Goal: Task Accomplishment & Management: Manage account settings

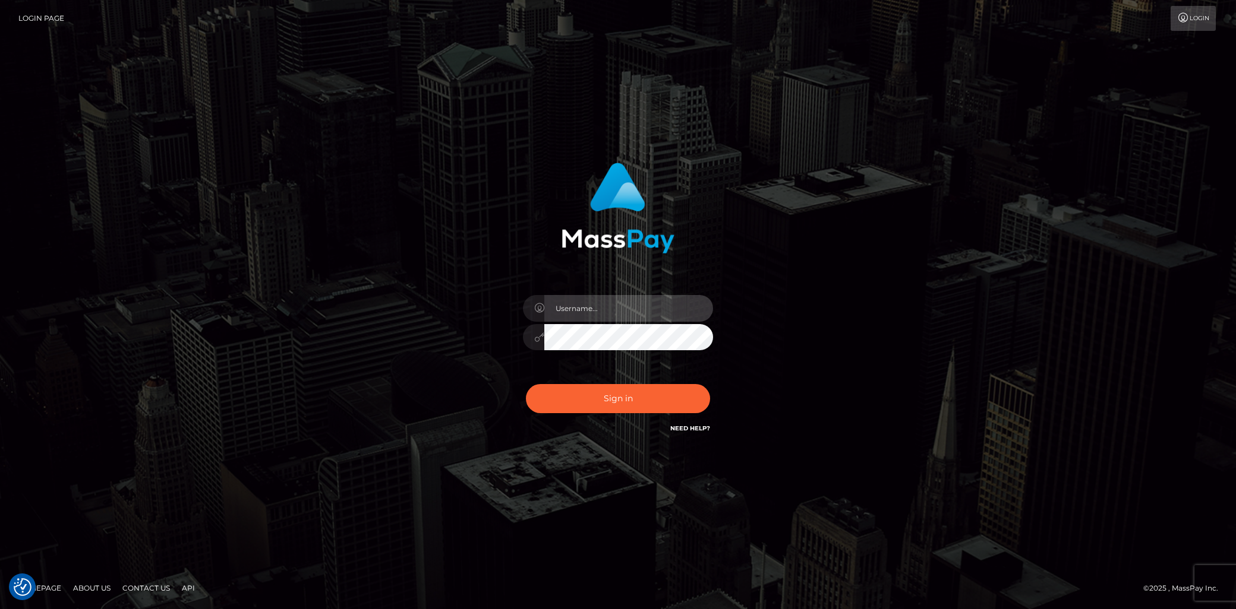
type input "[PERSON_NAME].scout"
click at [621, 394] on button "Sign in" at bounding box center [618, 398] width 184 height 29
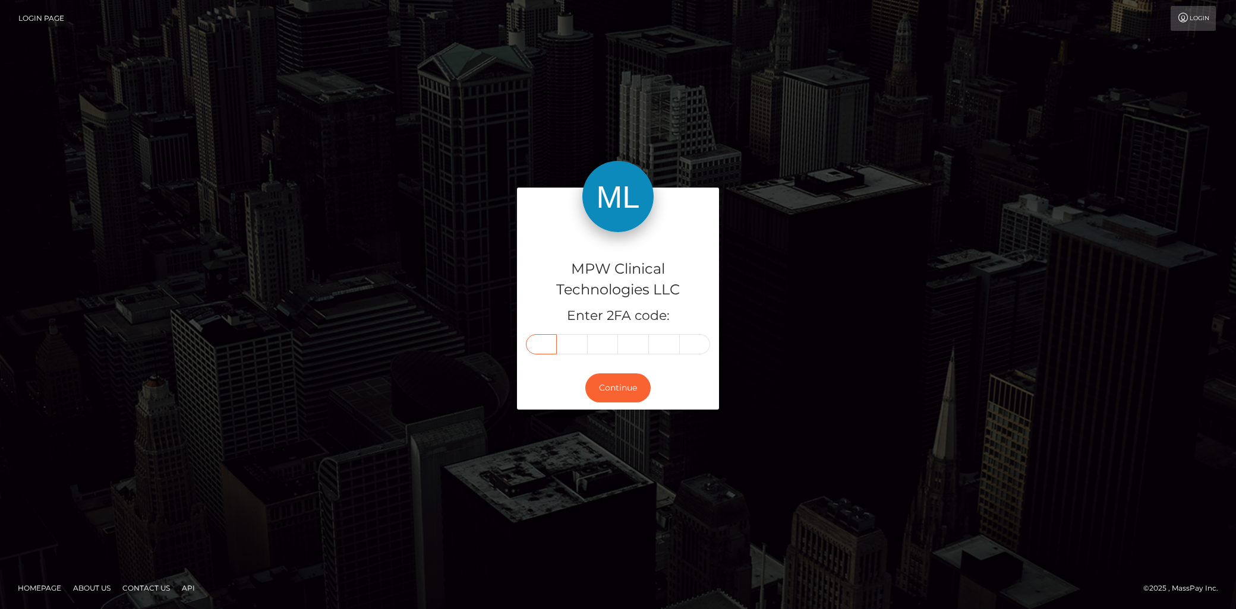
click at [536, 342] on input "text" at bounding box center [541, 344] width 31 height 20
type input "8"
type input "5"
type input "7"
type input "4"
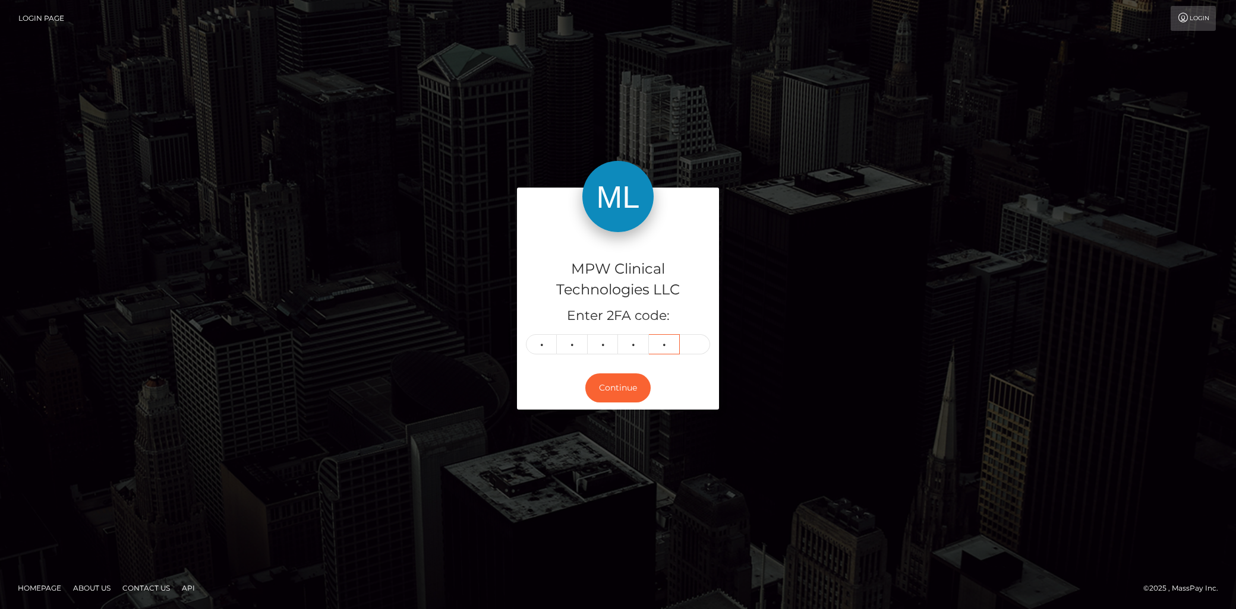
type input "4"
type input "3"
